Goal: Information Seeking & Learning: Learn about a topic

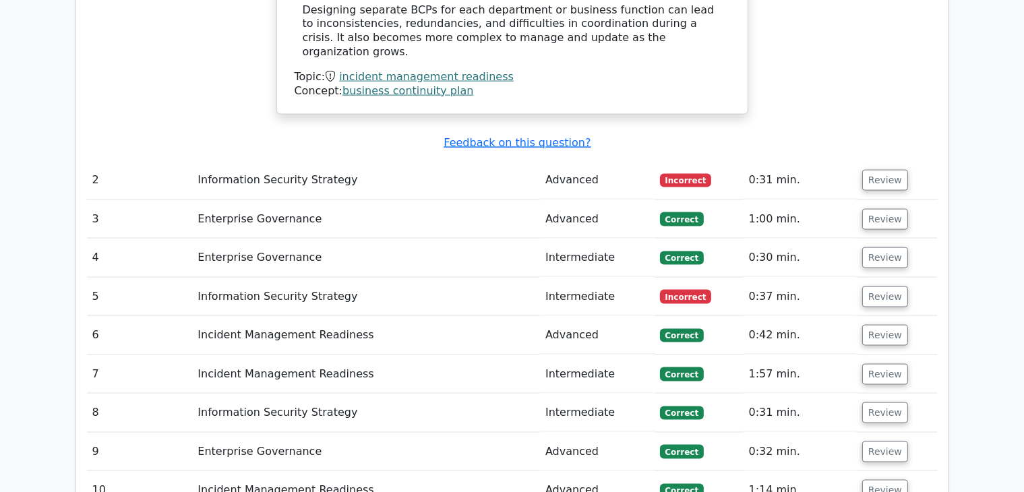
scroll to position [1927, 0]
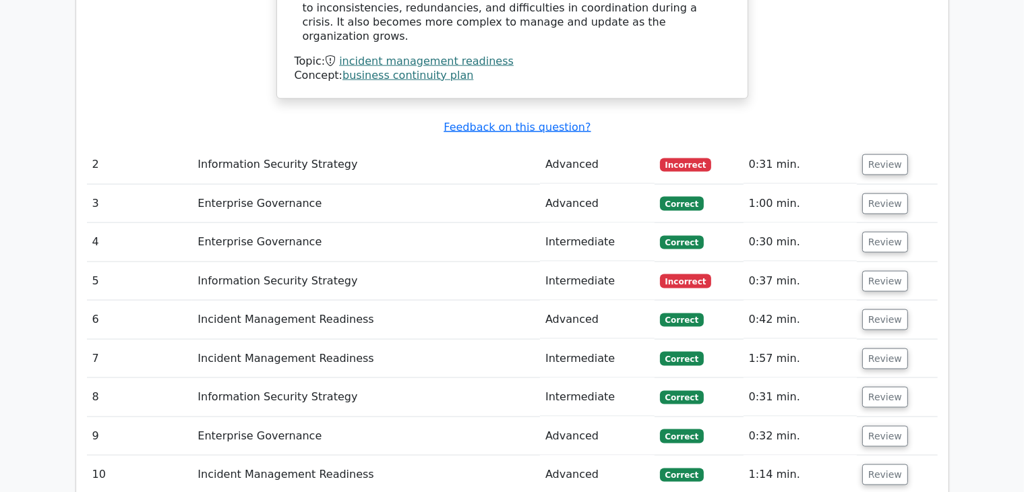
drag, startPoint x: 1025, startPoint y: 429, endPoint x: 997, endPoint y: 303, distance: 129.8
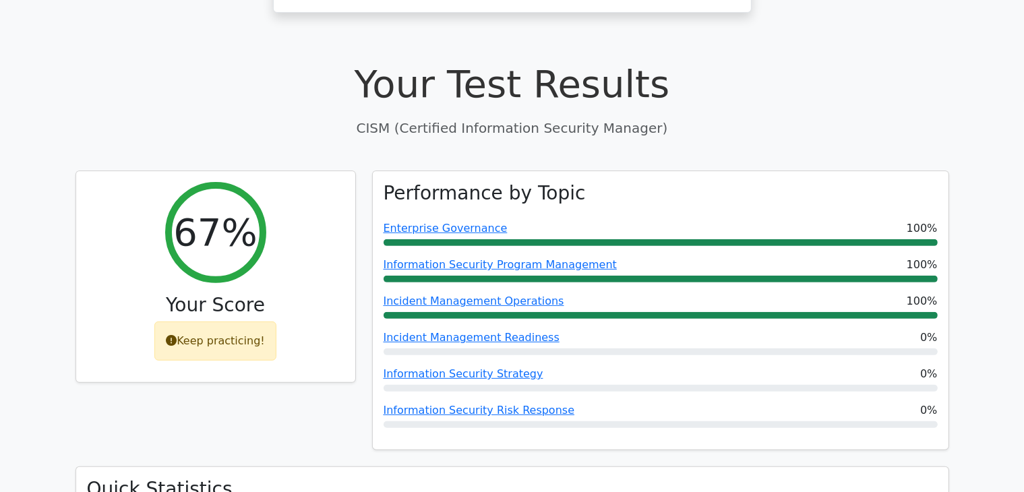
scroll to position [416, 0]
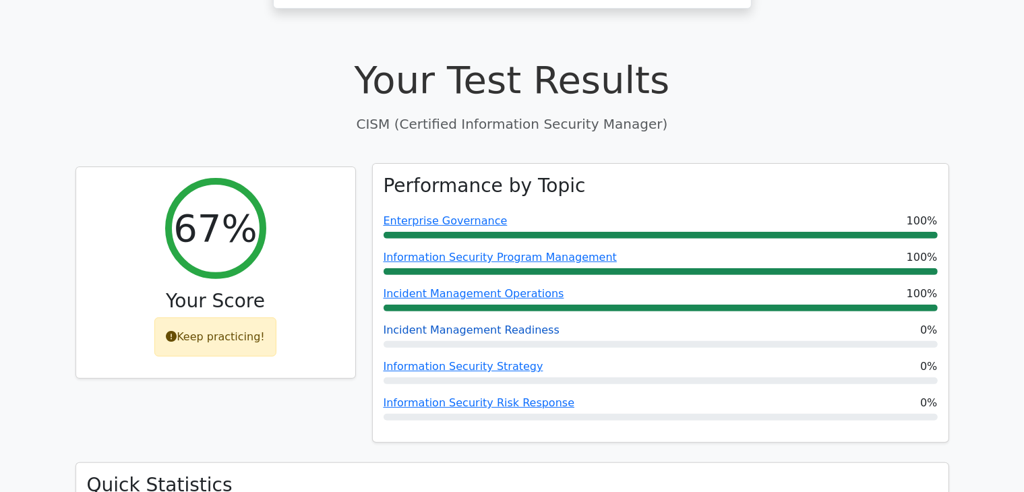
click at [466, 323] on link "Incident Management Readiness" at bounding box center [471, 329] width 176 height 13
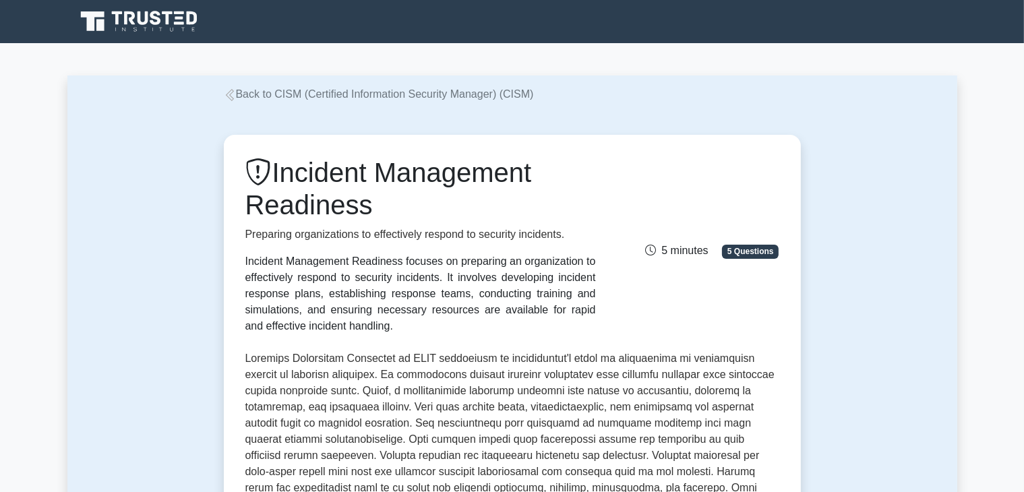
click at [1014, 332] on main "Back to CISM (Certified Information Security Manager) (CISM) Incident Managemen…" at bounding box center [512, 481] width 1024 height 876
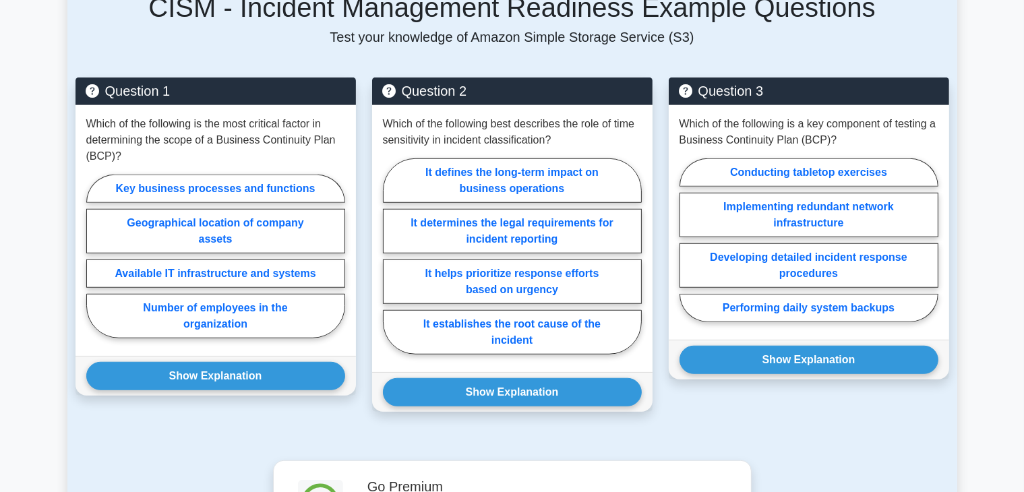
scroll to position [963, 0]
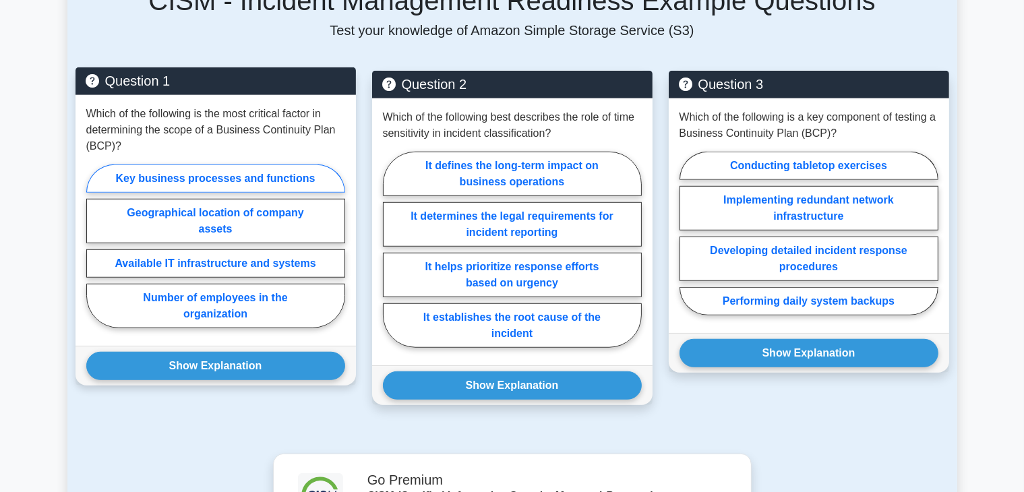
click at [210, 164] on label "Key business processes and functions" at bounding box center [215, 178] width 259 height 28
click at [95, 246] on input "Key business processes and functions" at bounding box center [90, 250] width 9 height 9
radio input "true"
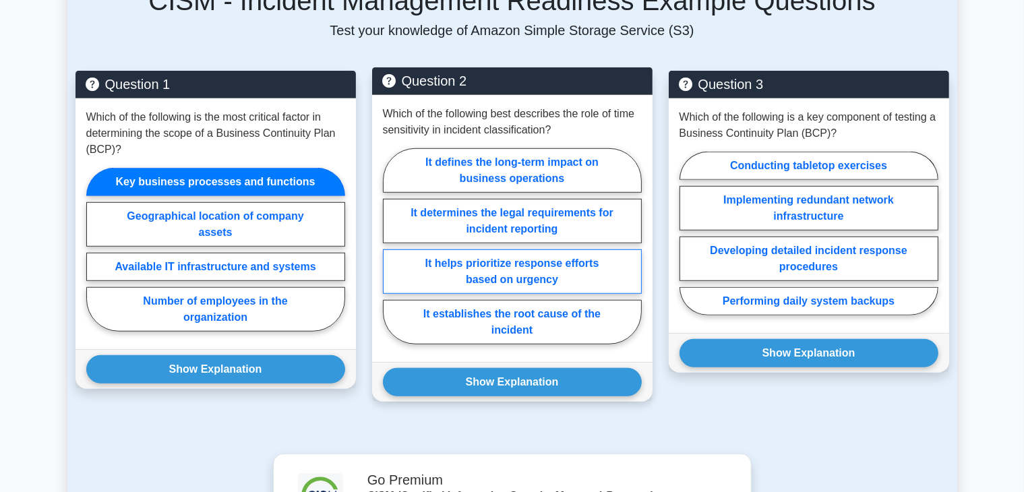
drag, startPoint x: 516, startPoint y: 235, endPoint x: 528, endPoint y: 233, distance: 11.6
click at [528, 249] on label "It helps prioritize response efforts based on urgency" at bounding box center [512, 271] width 259 height 44
click at [392, 246] on input "It helps prioritize response efforts based on urgency" at bounding box center [387, 250] width 9 height 9
radio input "true"
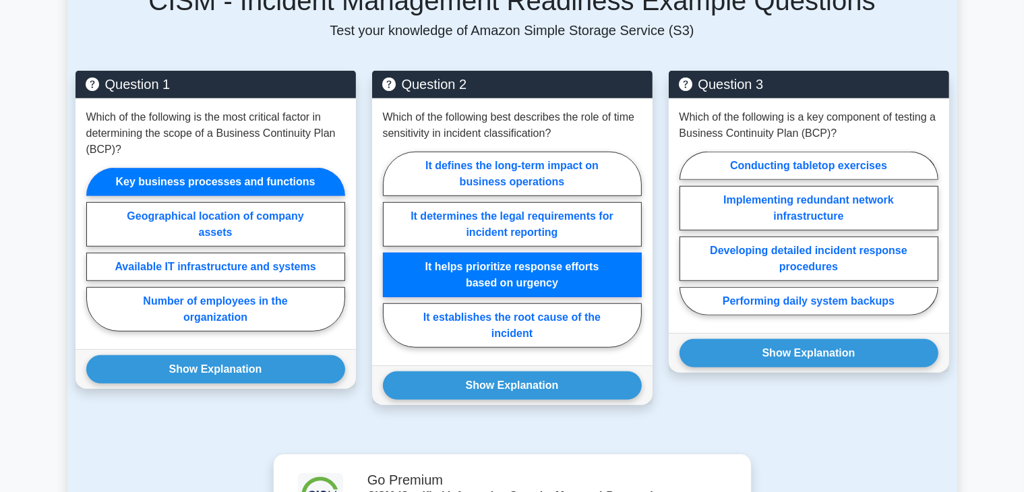
click at [869, 373] on div "Question 3 Which of the following is a key component of testing a Business Cont…" at bounding box center [808, 246] width 297 height 350
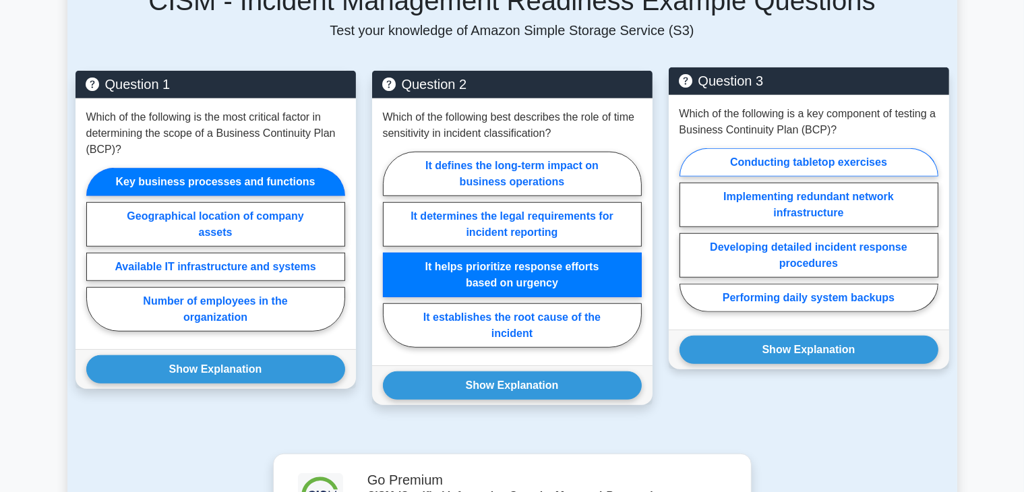
click at [822, 148] on label "Conducting tabletop exercises" at bounding box center [808, 162] width 259 height 28
click at [688, 230] on input "Conducting tabletop exercises" at bounding box center [683, 234] width 9 height 9
radio input "true"
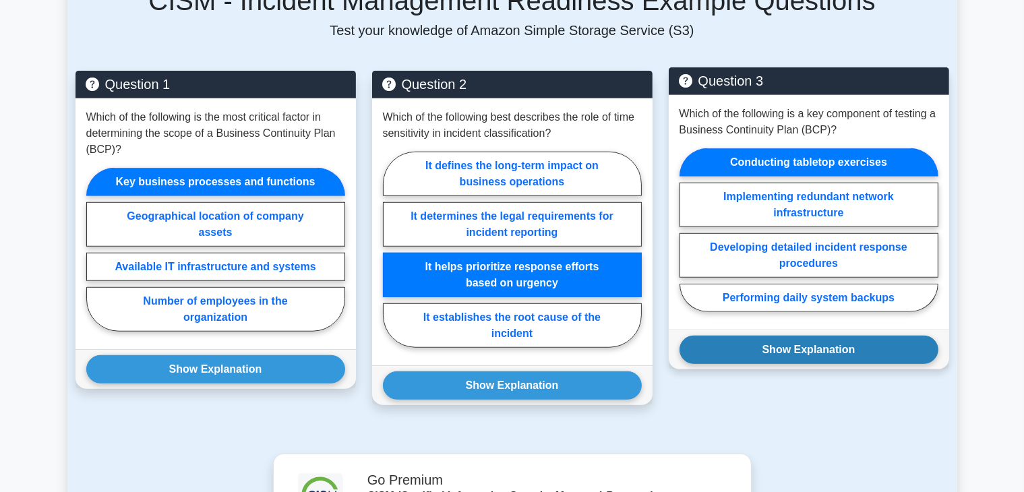
click at [809, 336] on button "Show Explanation" at bounding box center [808, 350] width 259 height 28
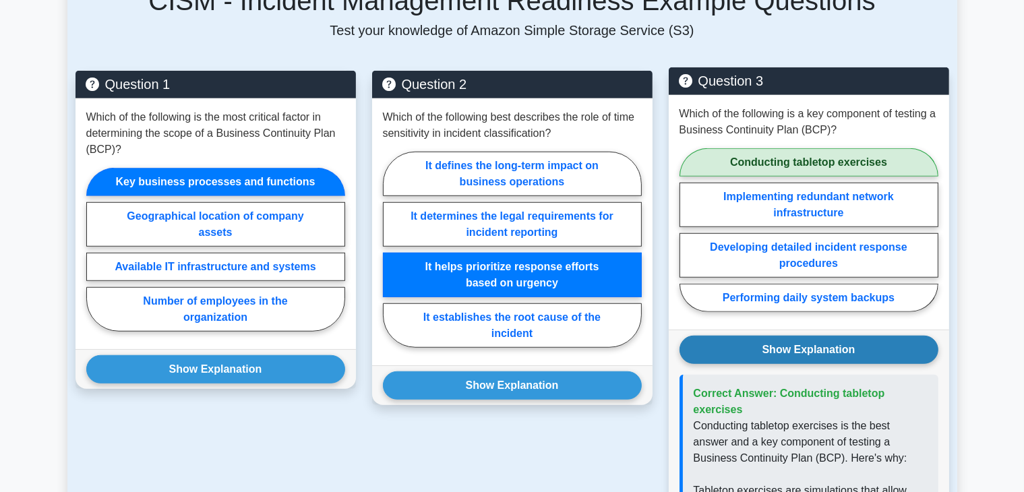
click at [809, 336] on button "Show Explanation" at bounding box center [808, 350] width 259 height 28
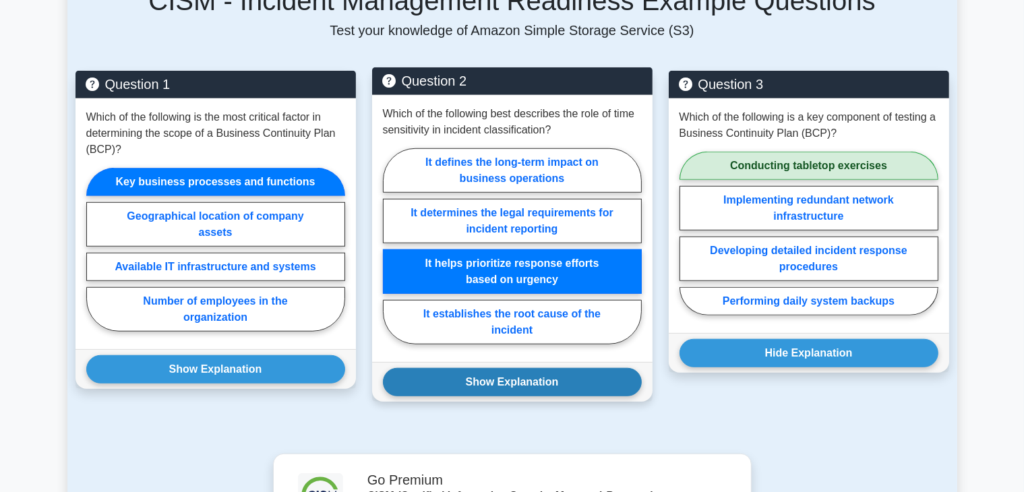
click at [515, 368] on button "Show Explanation" at bounding box center [512, 382] width 259 height 28
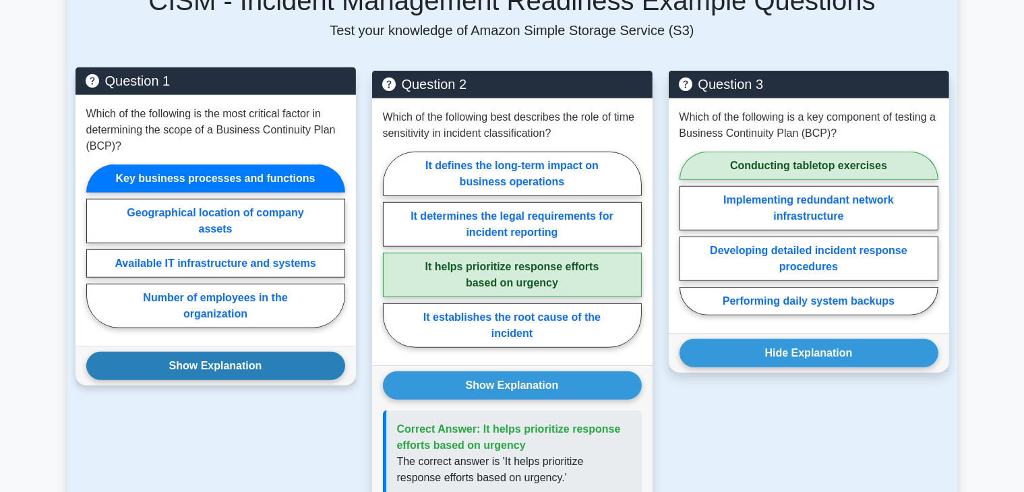
click at [219, 352] on button "Show Explanation" at bounding box center [215, 366] width 259 height 28
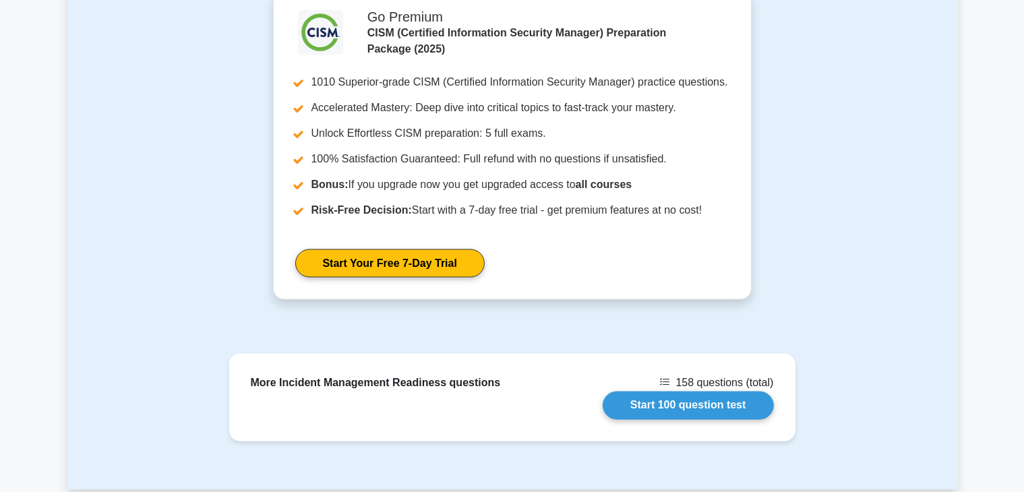
scroll to position [2276, 0]
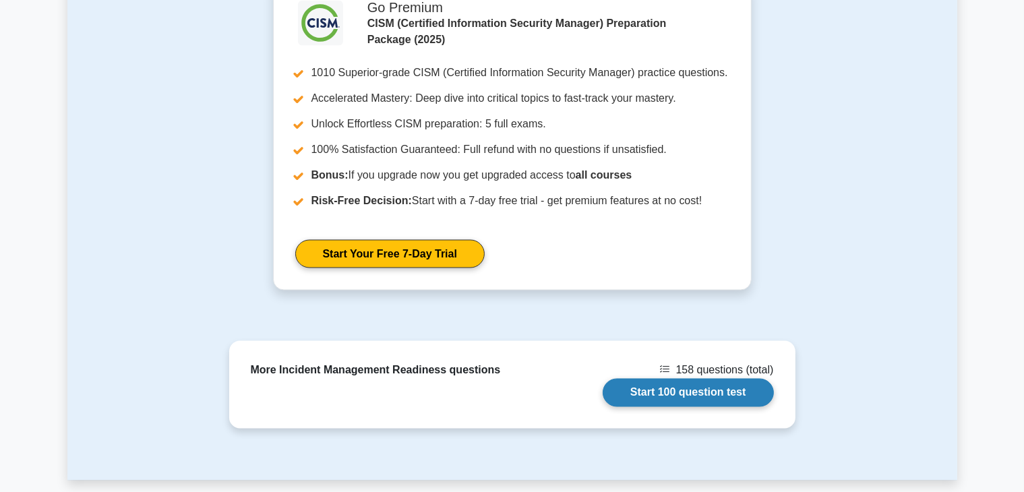
click at [675, 379] on link "Start 100 question test" at bounding box center [687, 393] width 171 height 28
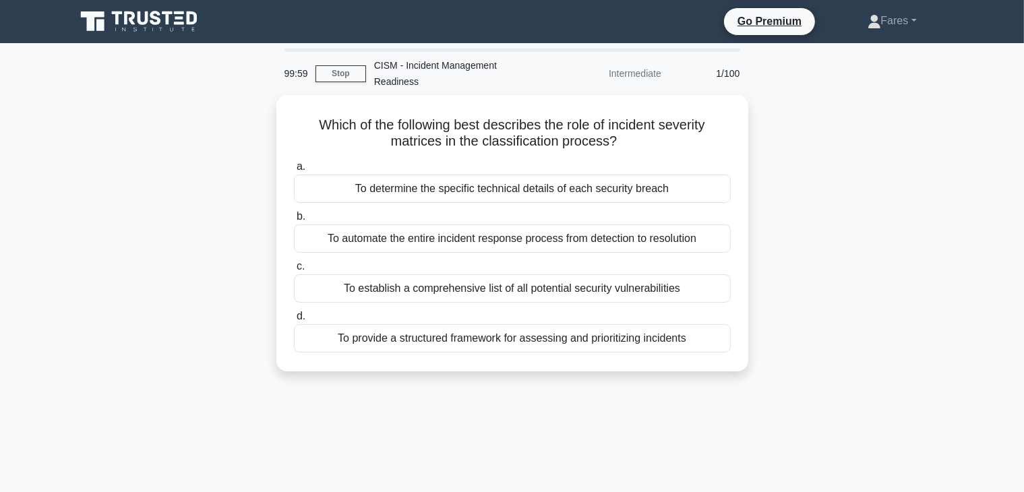
click at [875, 305] on div "Which of the following best describes the role of incident severity matrices in…" at bounding box center [512, 241] width 890 height 292
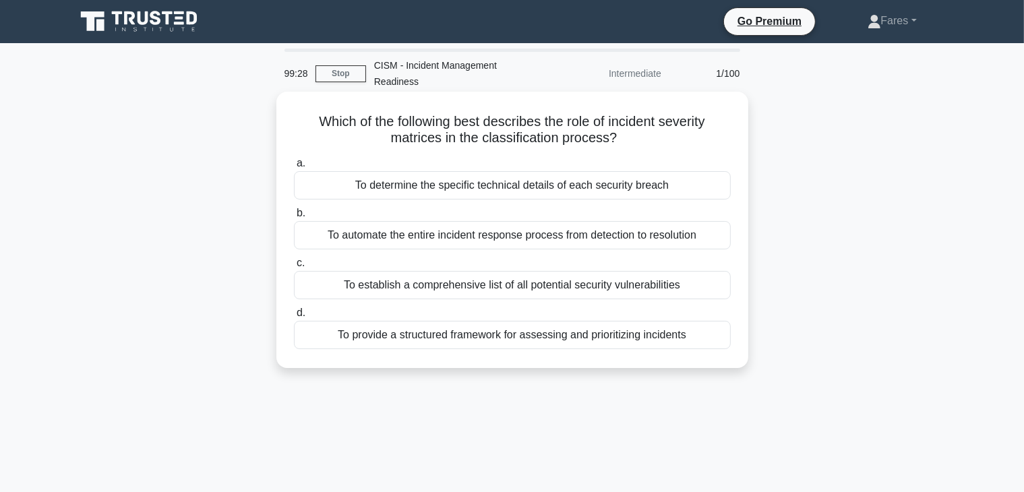
click at [588, 321] on div "To provide a structured framework for assessing and prioritizing incidents" at bounding box center [512, 335] width 437 height 28
click at [294, 317] on input "d. To provide a structured framework for assessing and prioritizing incidents" at bounding box center [294, 313] width 0 height 9
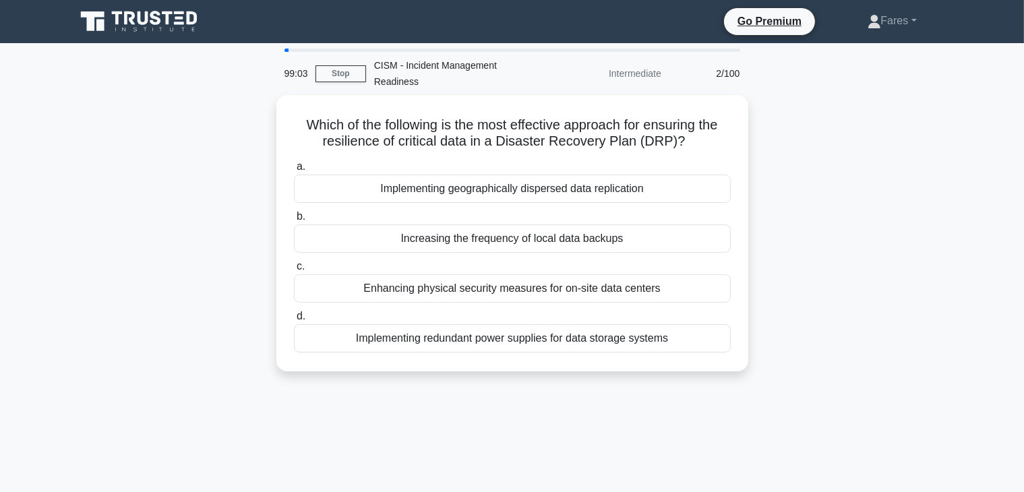
drag, startPoint x: 842, startPoint y: 276, endPoint x: 895, endPoint y: 338, distance: 81.7
click at [895, 338] on div "Which of the following is the most effective approach for ensuring the resilien…" at bounding box center [512, 241] width 890 height 292
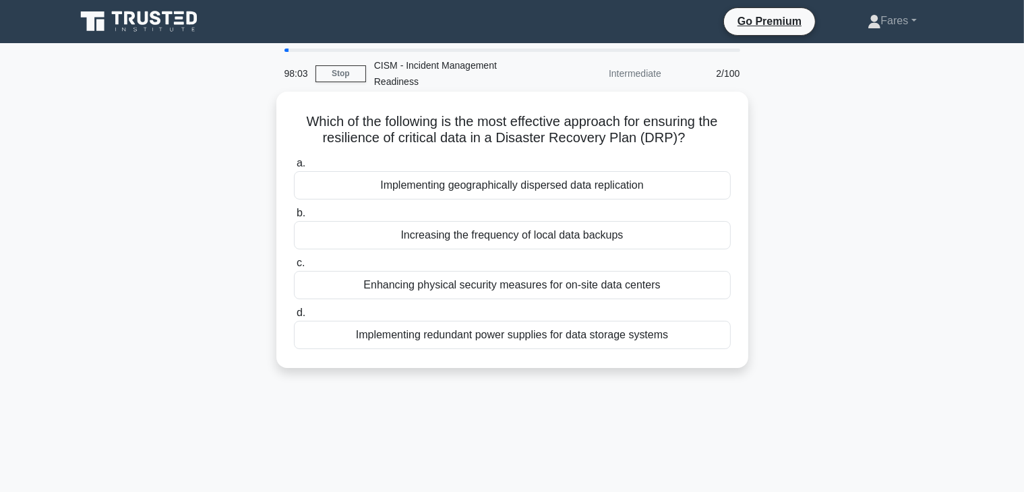
click at [526, 171] on div "Implementing geographically dispersed data replication" at bounding box center [512, 185] width 437 height 28
click at [294, 168] on input "a. Implementing geographically dispersed data replication" at bounding box center [294, 163] width 0 height 9
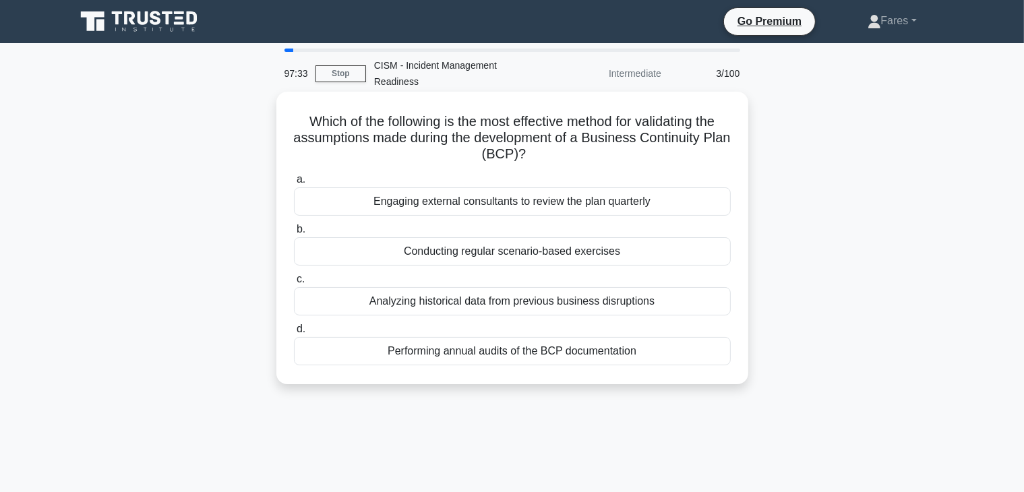
click at [570, 237] on div "Conducting regular scenario-based exercises" at bounding box center [512, 251] width 437 height 28
click at [294, 234] on input "b. Conducting regular scenario-based exercises" at bounding box center [294, 229] width 0 height 9
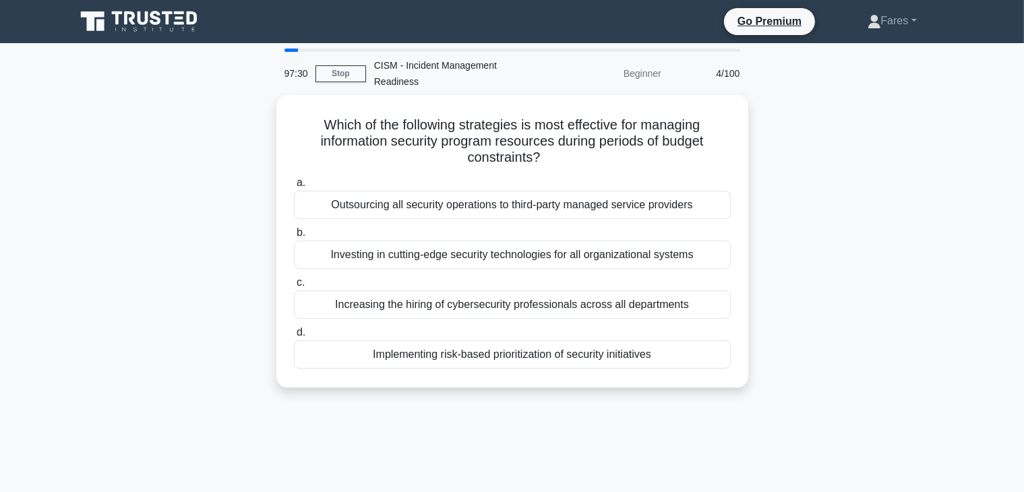
click at [941, 257] on div "Which of the following strategies is most effective for managing information se…" at bounding box center [512, 249] width 890 height 309
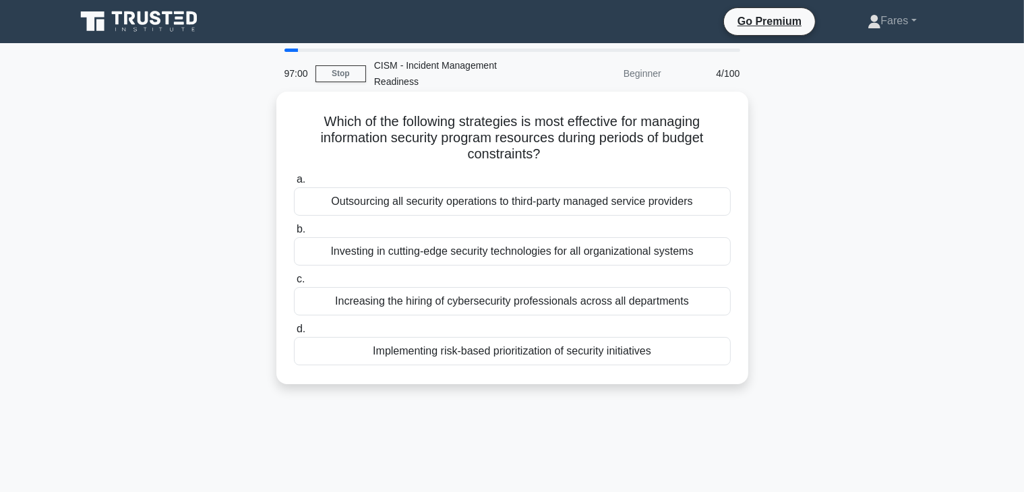
click at [539, 338] on div "Implementing risk-based prioritization of security initiatives" at bounding box center [512, 351] width 437 height 28
click at [294, 334] on input "d. Implementing risk-based prioritization of security initiatives" at bounding box center [294, 329] width 0 height 9
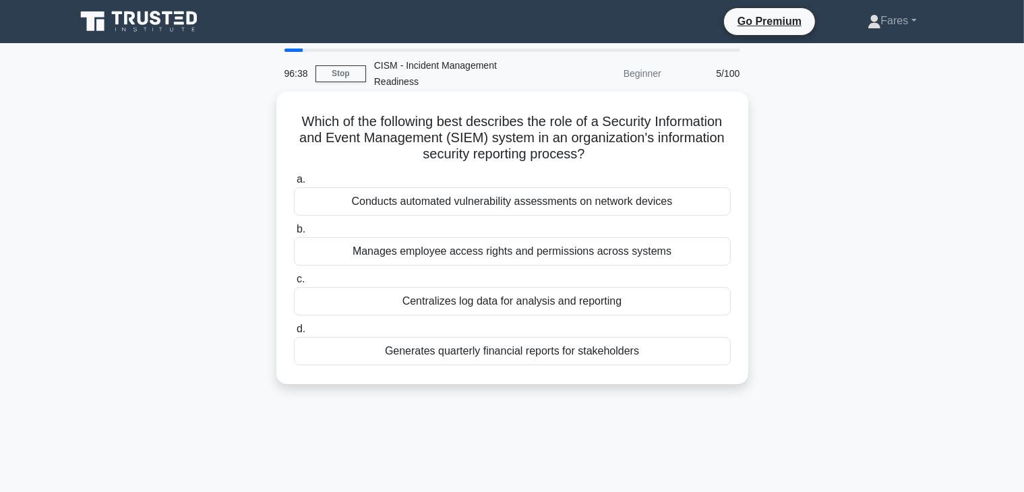
click at [553, 287] on div "Centralizes log data for analysis and reporting" at bounding box center [512, 301] width 437 height 28
click at [294, 284] on input "c. Centralizes log data for analysis and reporting" at bounding box center [294, 279] width 0 height 9
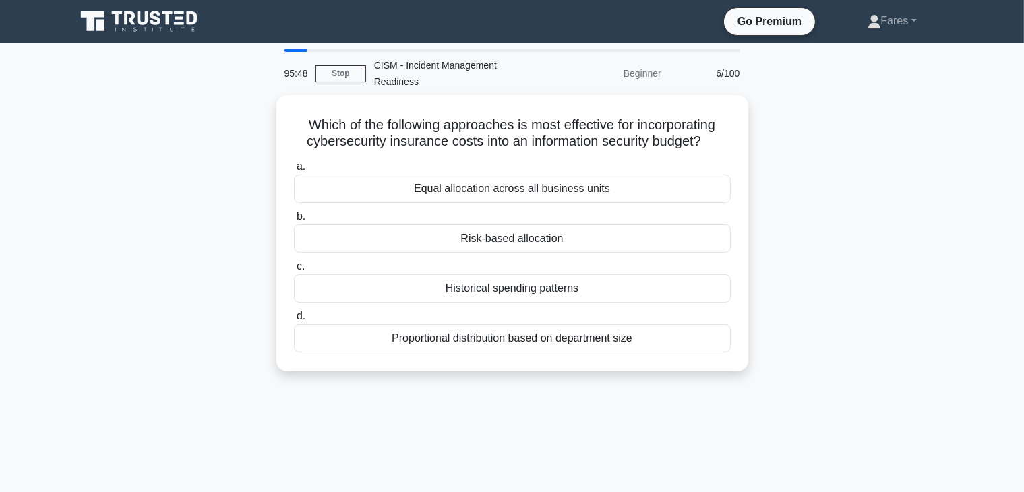
click at [816, 292] on div "Which of the following approaches is most effective for incorporating cybersecu…" at bounding box center [512, 241] width 890 height 292
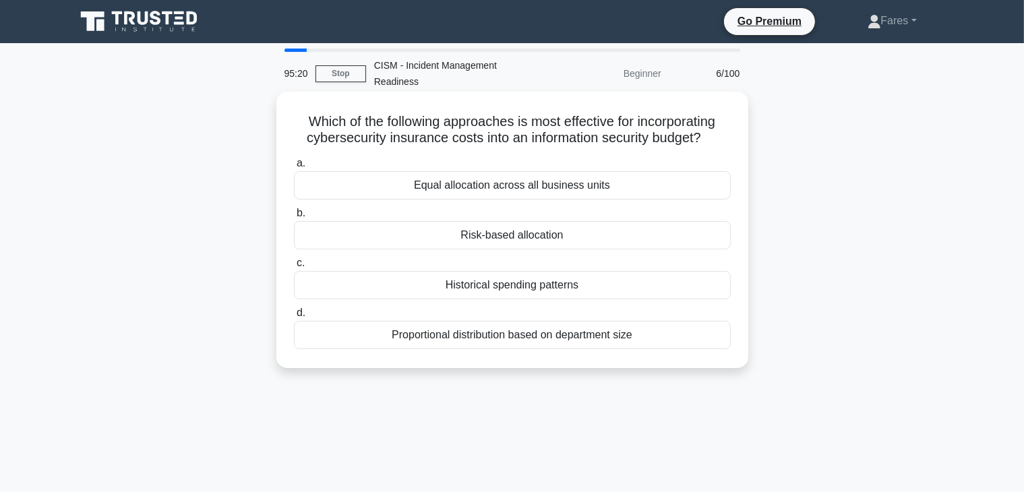
click at [582, 221] on div "Risk-based allocation" at bounding box center [512, 235] width 437 height 28
click at [294, 218] on input "b. Risk-based allocation" at bounding box center [294, 213] width 0 height 9
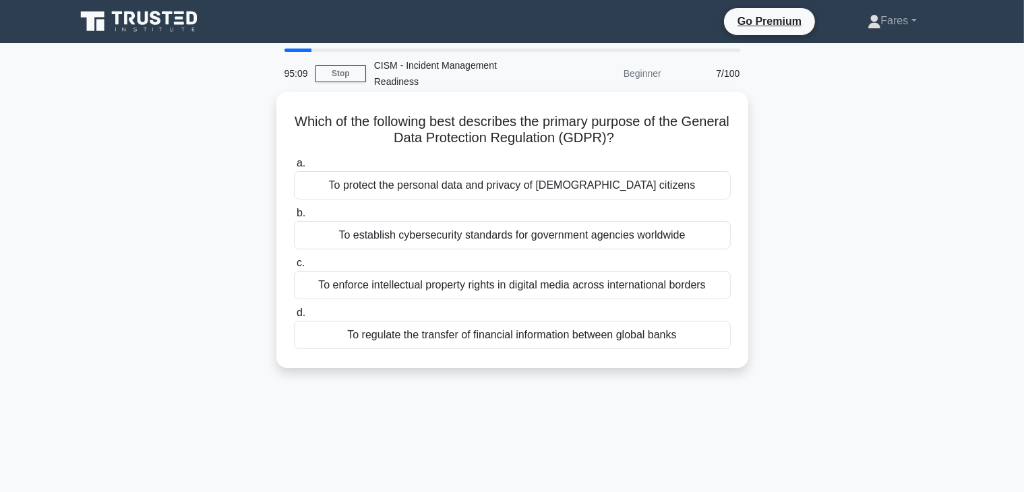
click at [579, 175] on div "To protect the personal data and privacy of EU citizens" at bounding box center [512, 185] width 437 height 28
click at [294, 168] on input "a. To protect the personal data and privacy of EU citizens" at bounding box center [294, 163] width 0 height 9
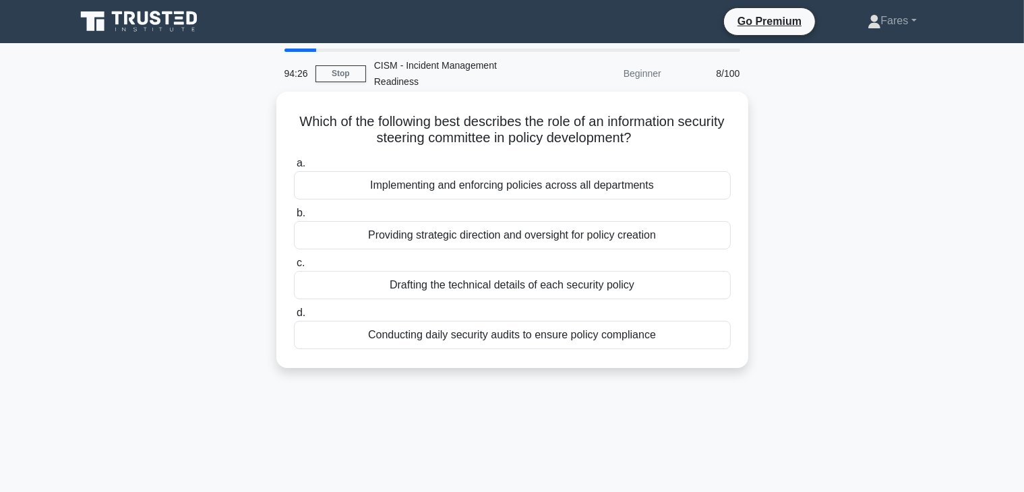
click at [536, 223] on div "Providing strategic direction and oversight for policy creation" at bounding box center [512, 235] width 437 height 28
click at [294, 218] on input "b. Providing strategic direction and oversight for policy creation" at bounding box center [294, 213] width 0 height 9
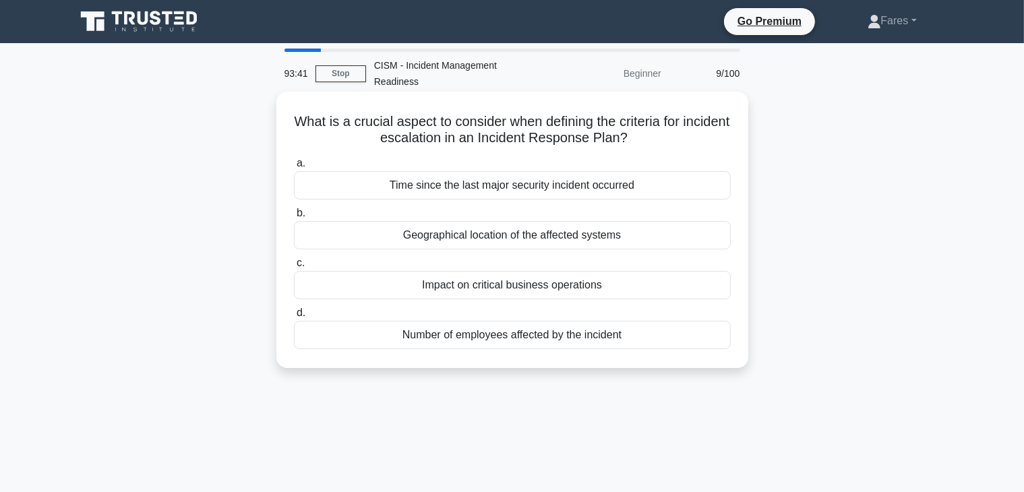
click at [578, 274] on div "Impact on critical business operations" at bounding box center [512, 285] width 437 height 28
click at [294, 268] on input "c. Impact on critical business operations" at bounding box center [294, 263] width 0 height 9
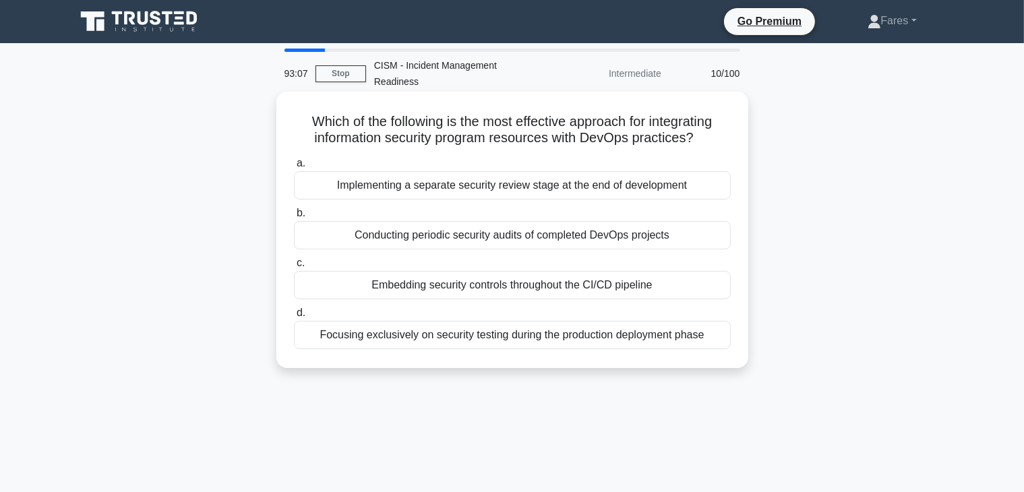
click at [642, 271] on div "Embedding security controls throughout the CI/CD pipeline" at bounding box center [512, 285] width 437 height 28
click at [294, 268] on input "c. Embedding security controls throughout the CI/CD pipeline" at bounding box center [294, 263] width 0 height 9
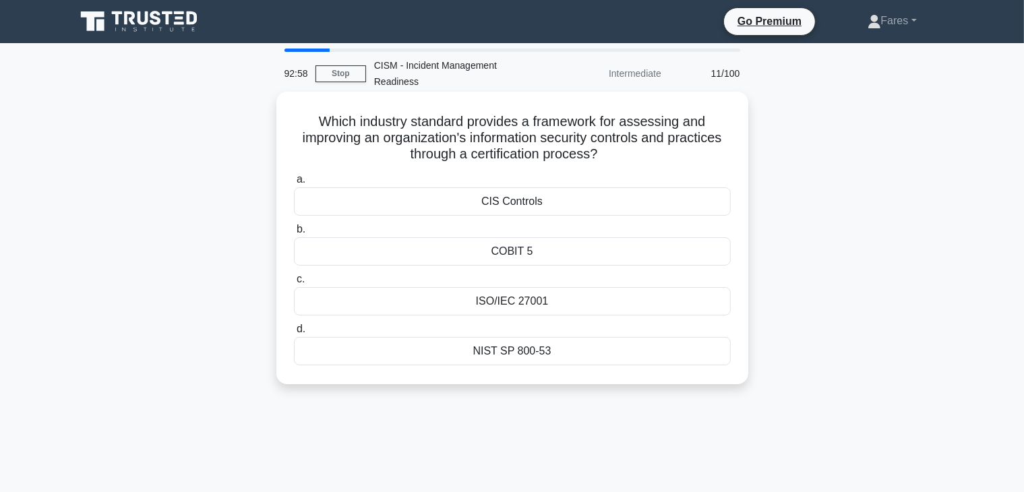
click at [522, 287] on div "ISO/IEC 27001" at bounding box center [512, 301] width 437 height 28
click at [294, 284] on input "c. ISO/IEC 27001" at bounding box center [294, 279] width 0 height 9
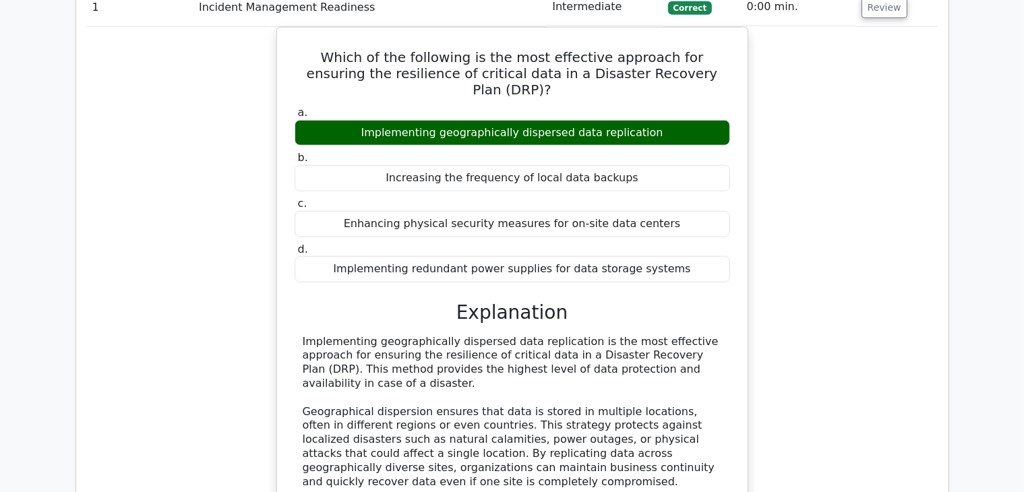
scroll to position [1278, 0]
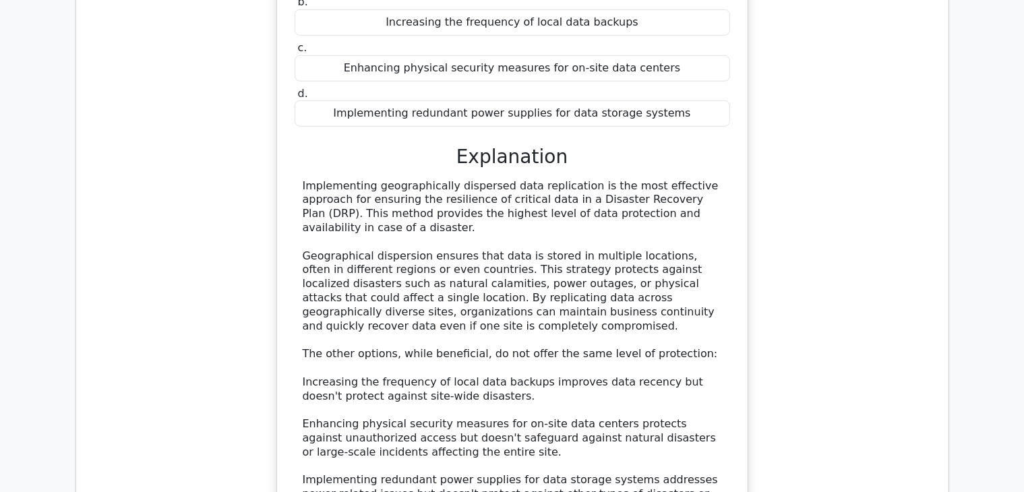
click at [1022, 288] on main ".clsa-1{fill:#f6f7f8;}.clsa-2{fill:#6bb345;}.clsa-3{fill:#1d2e5c;} Go Premium C…" at bounding box center [512, 175] width 1024 height 2820
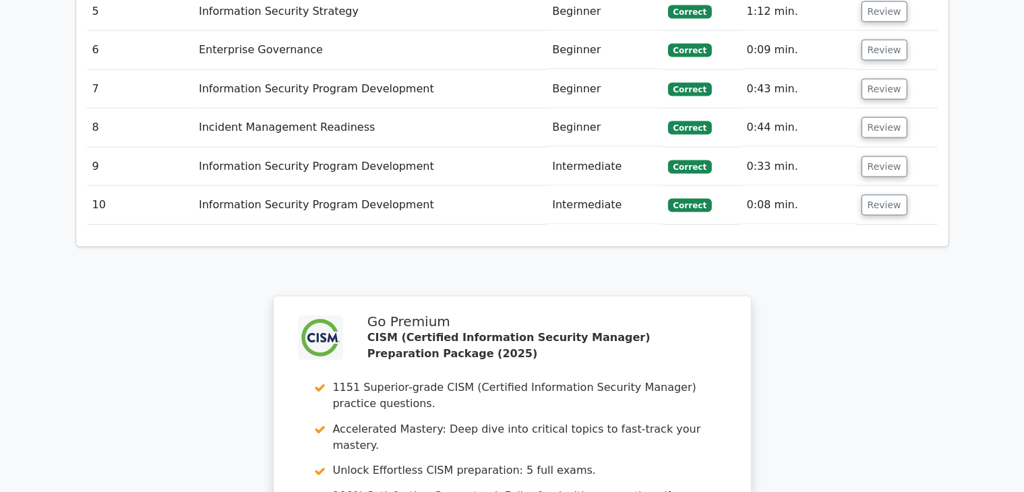
scroll to position [2342, 0]
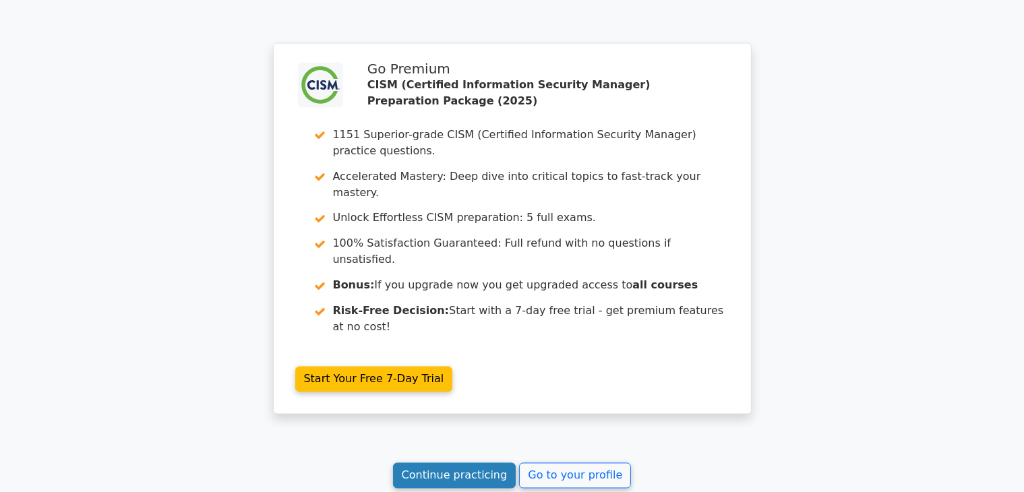
click at [453, 463] on link "Continue practicing" at bounding box center [454, 476] width 123 height 26
